Goal: Navigation & Orientation: Find specific page/section

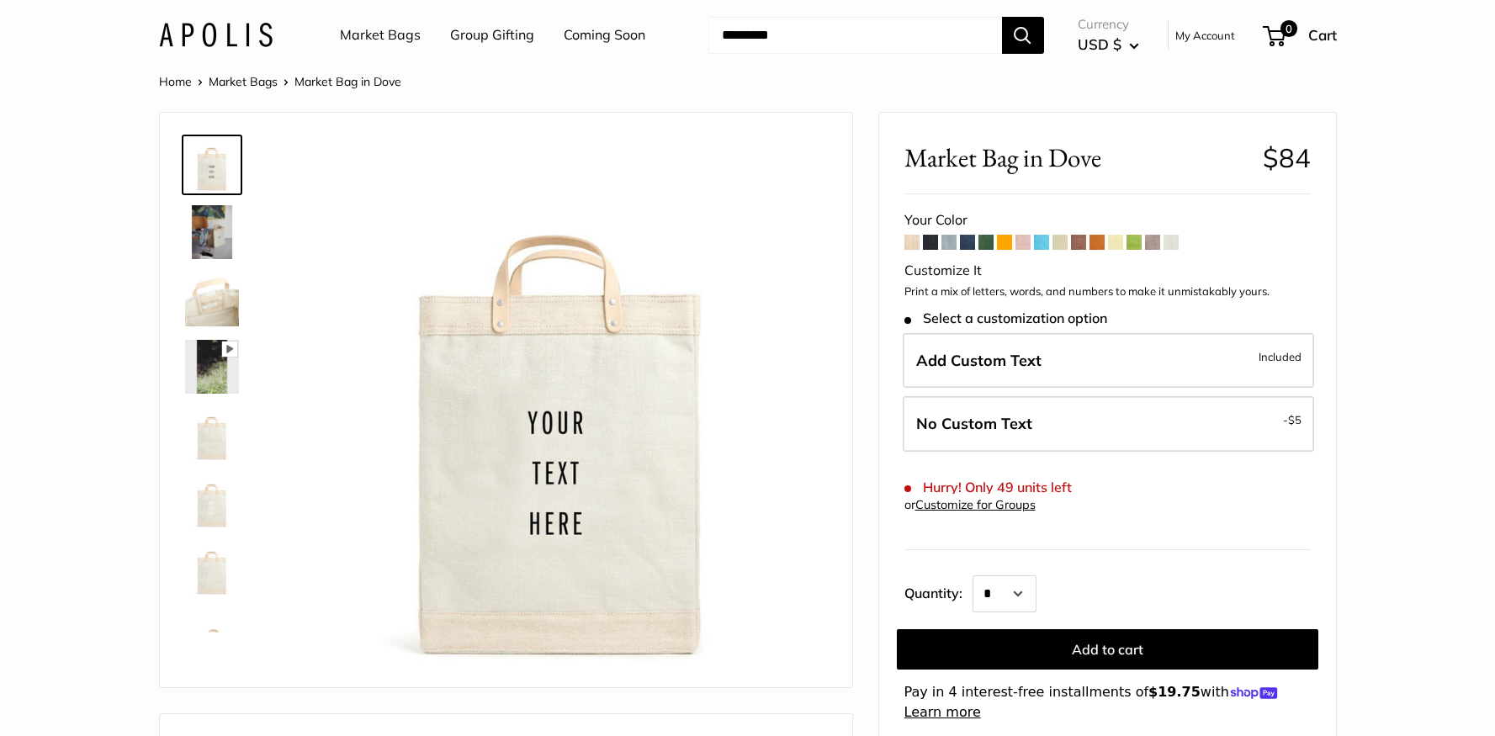
click at [221, 448] on img at bounding box center [212, 434] width 54 height 54
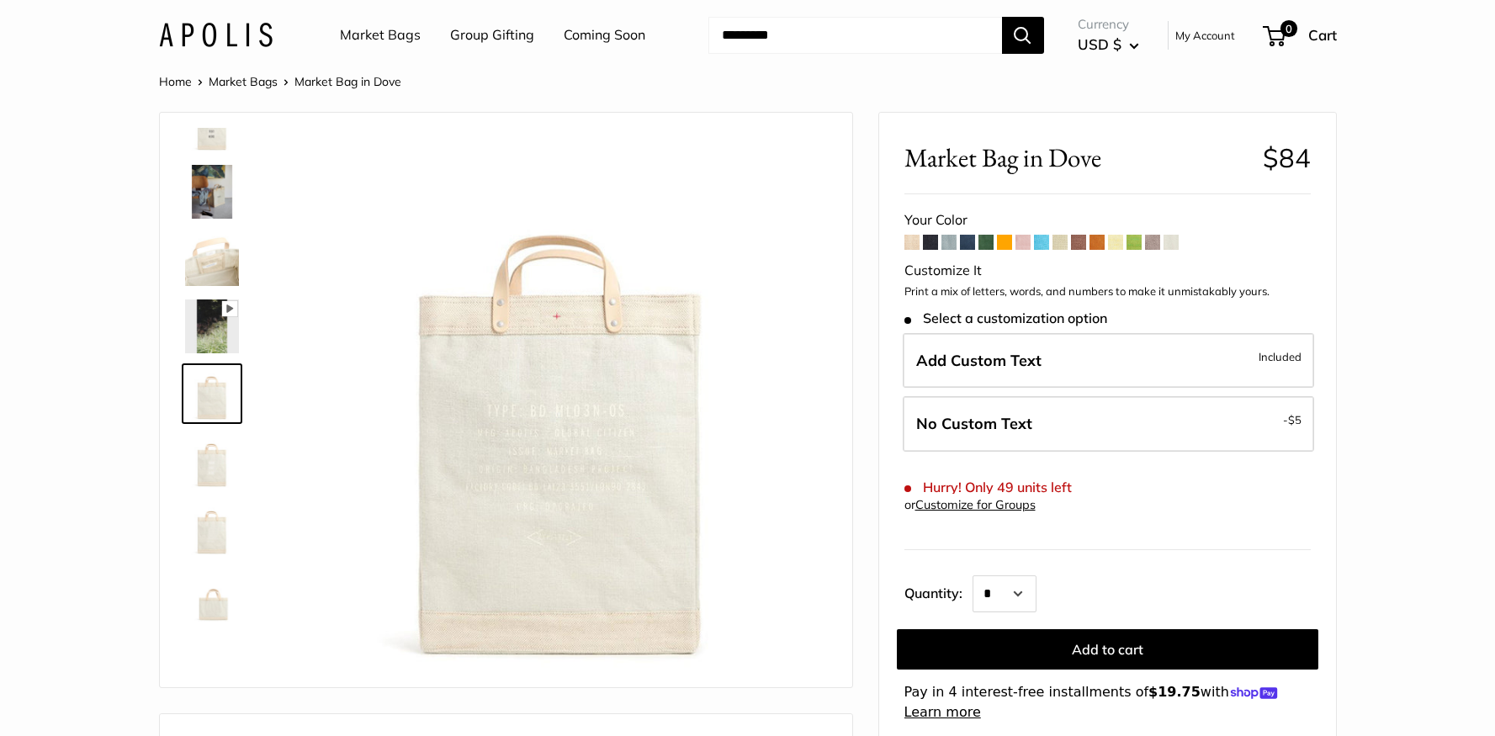
click at [213, 133] on img at bounding box center [212, 125] width 54 height 54
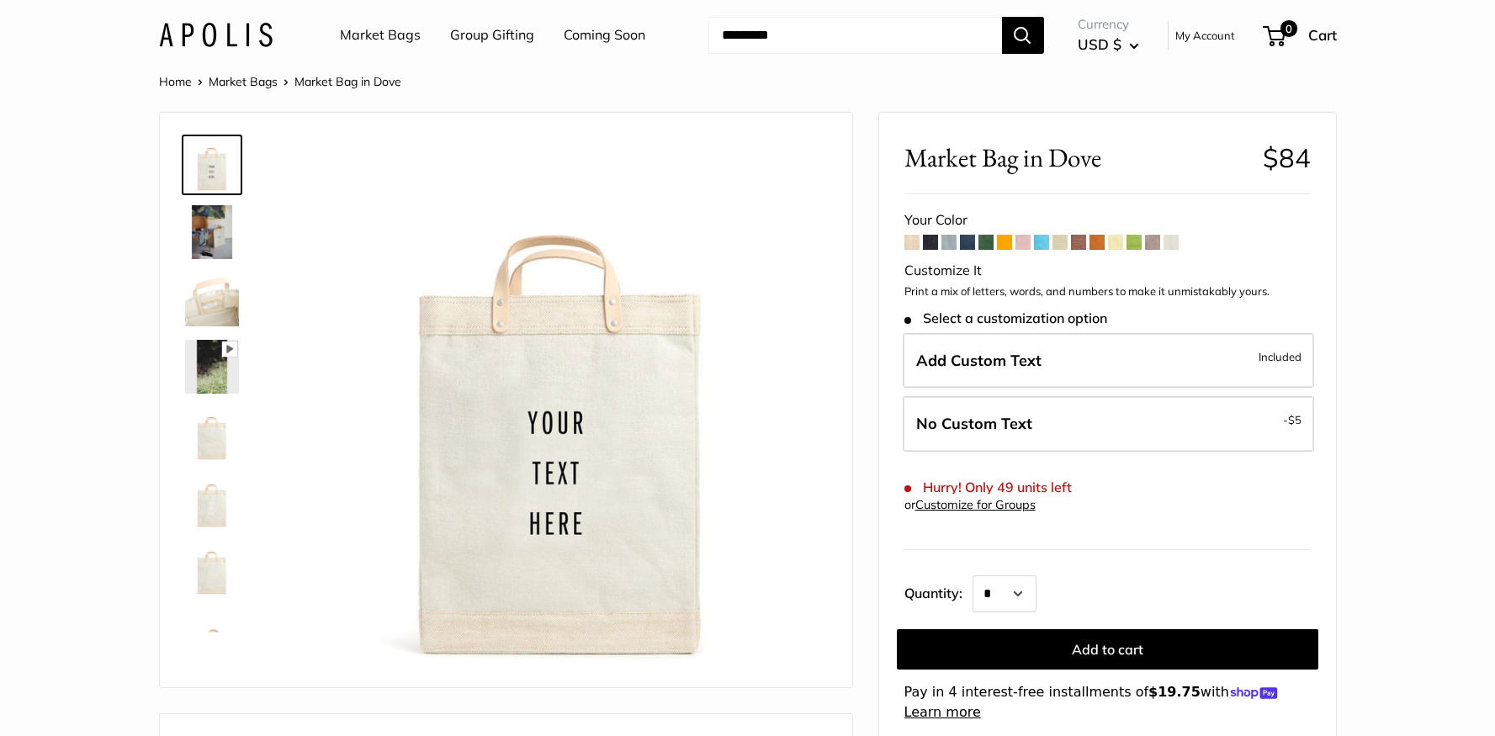
click at [911, 243] on span at bounding box center [911, 242] width 15 height 15
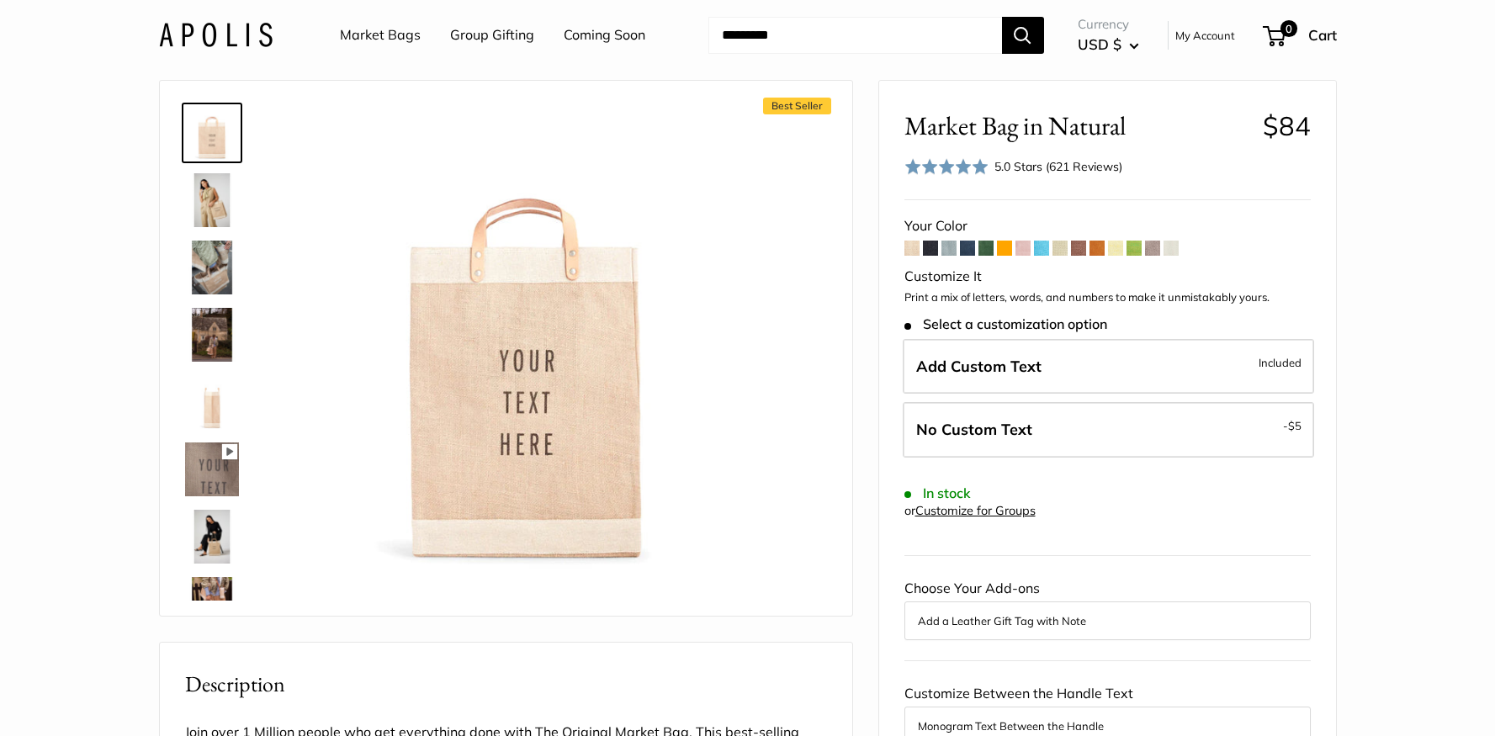
click at [1173, 247] on span at bounding box center [1170, 248] width 15 height 15
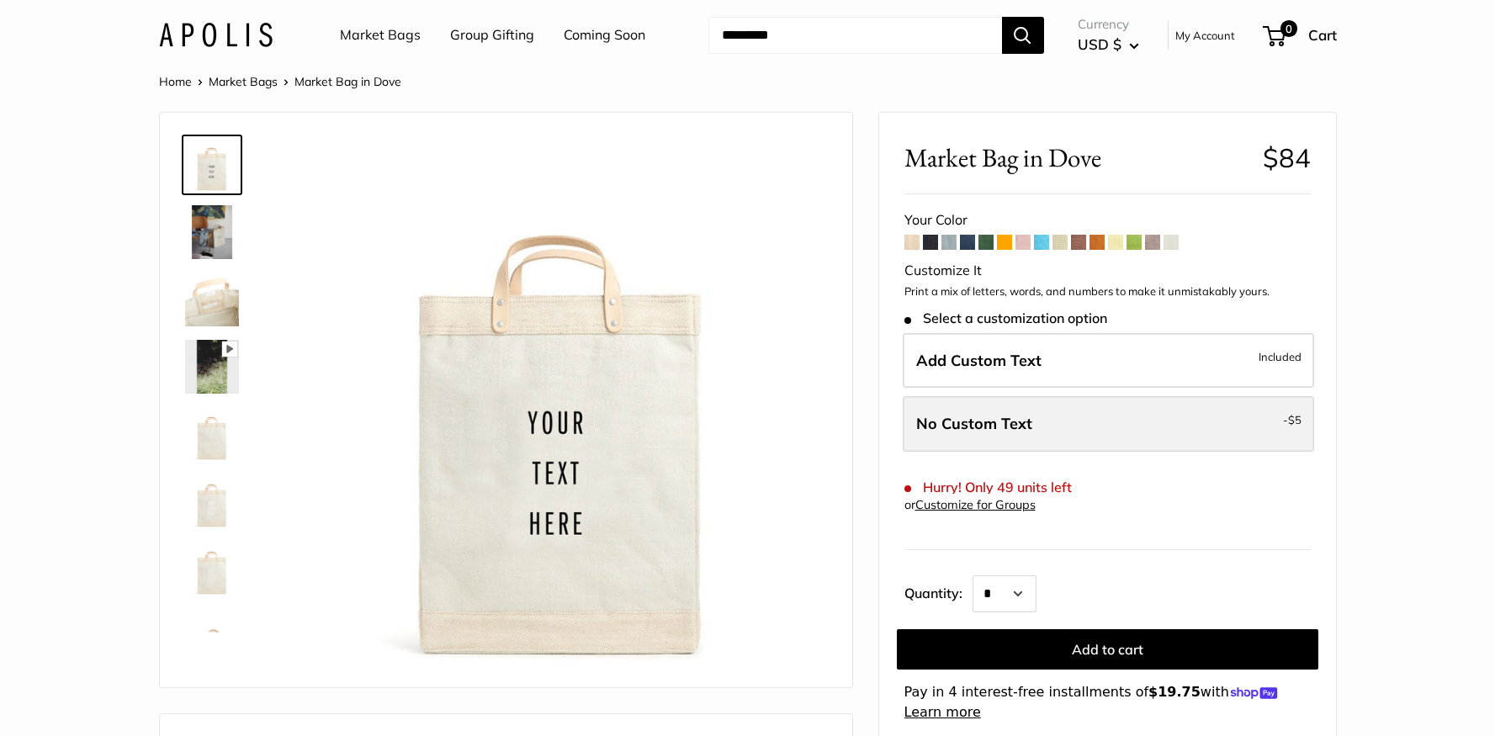
scroll to position [75, 0]
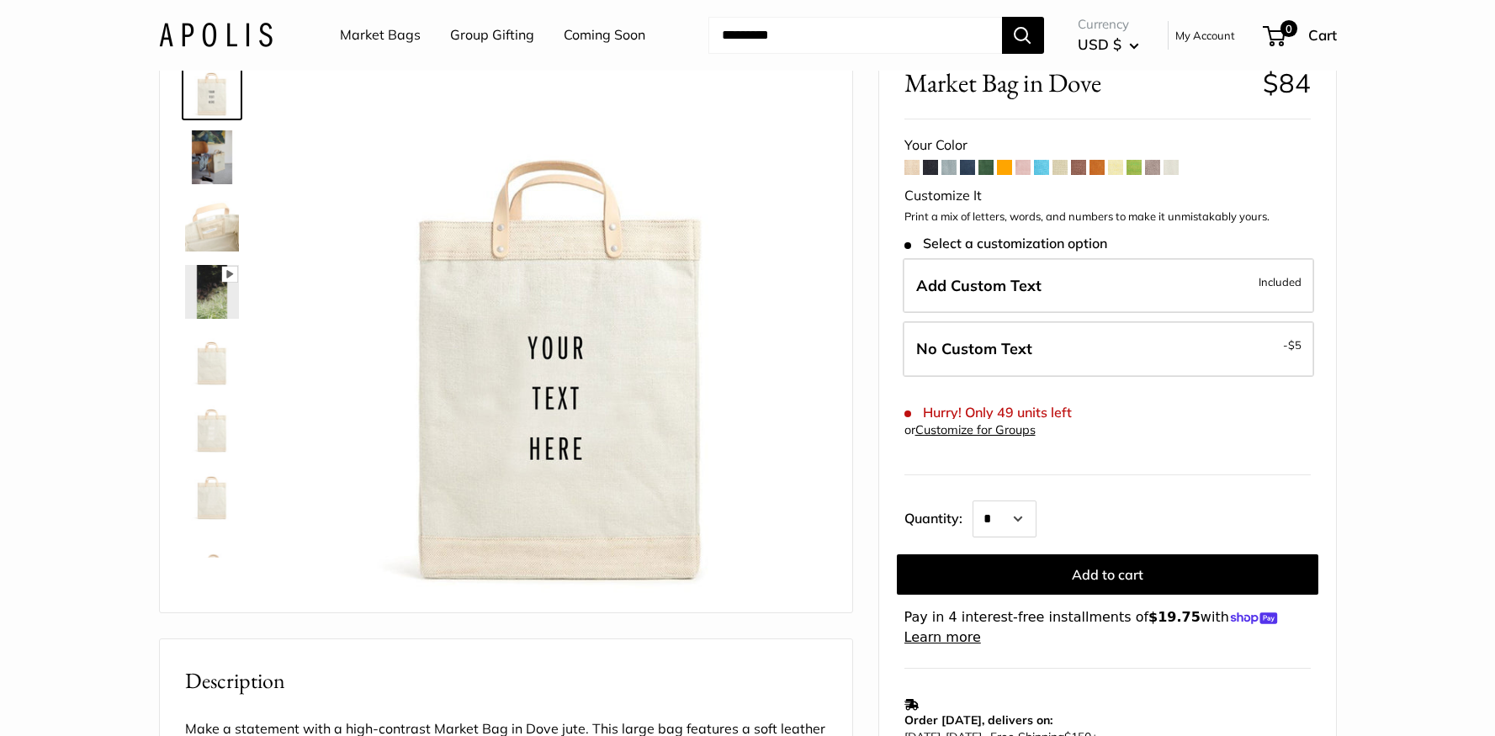
click at [914, 165] on span at bounding box center [911, 167] width 15 height 15
